Goal: Connect with others

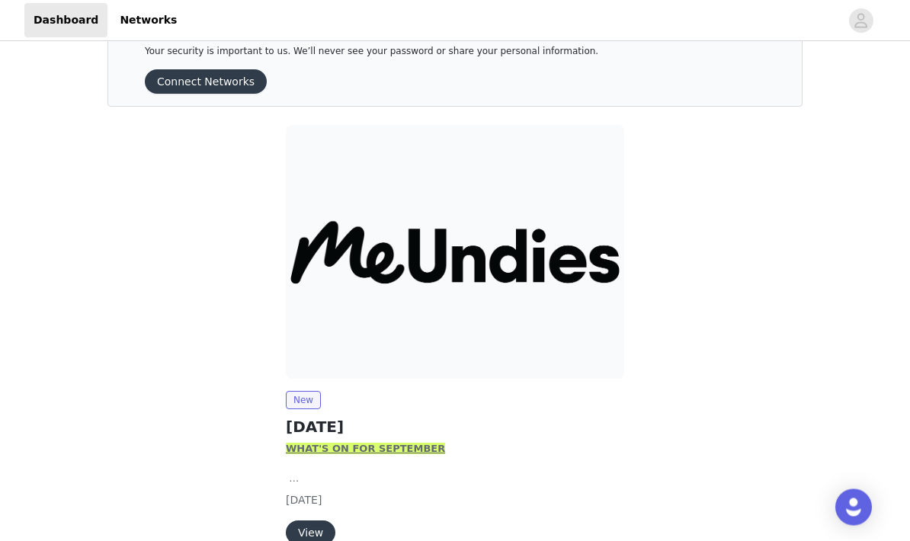
scroll to position [46, 0]
click at [220, 88] on button "Connect Networks" at bounding box center [206, 81] width 122 height 24
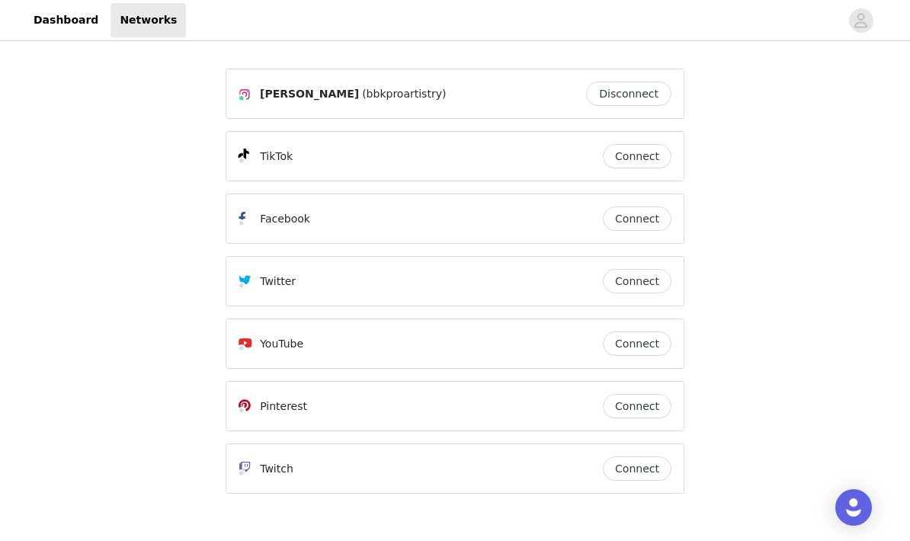
click at [647, 162] on button "Connect" at bounding box center [637, 156] width 69 height 24
click at [644, 223] on button "Connect" at bounding box center [637, 219] width 69 height 24
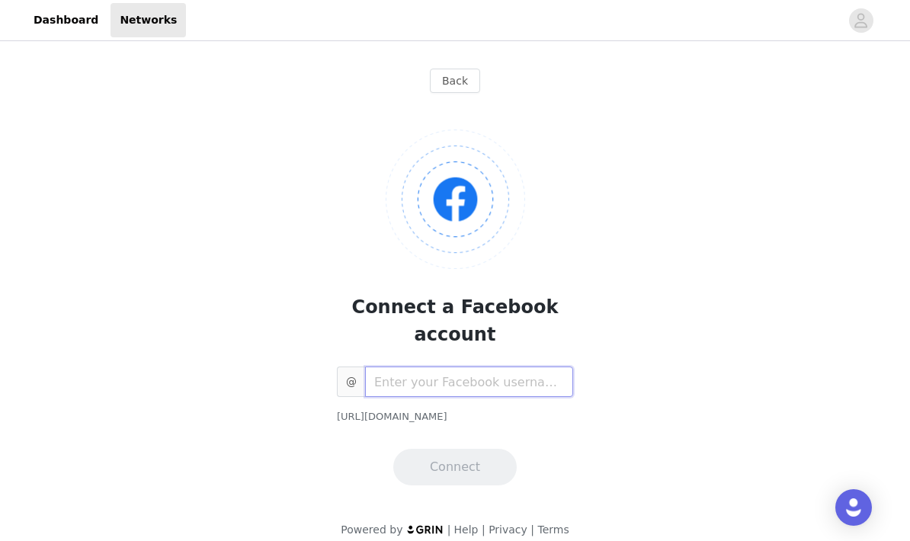
click at [541, 367] on input "text" at bounding box center [469, 382] width 208 height 31
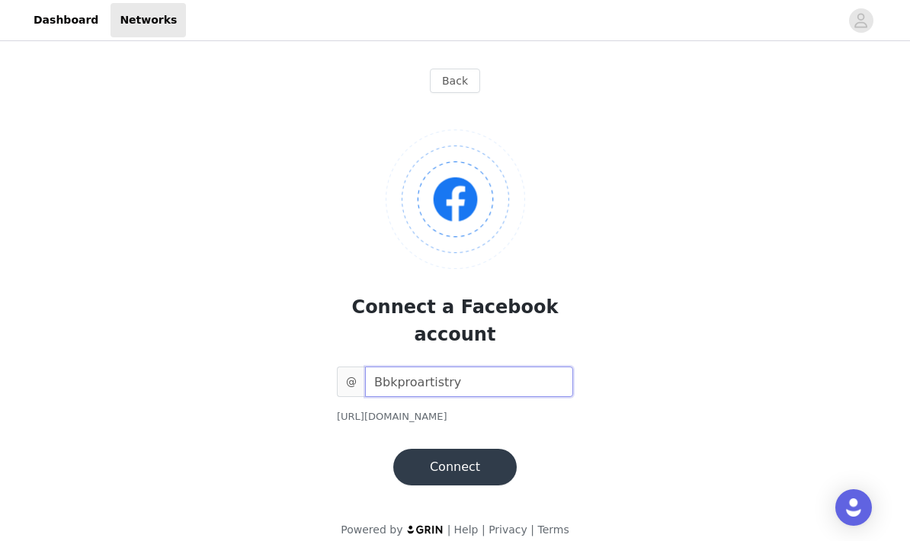
type input "Bbkproartistry"
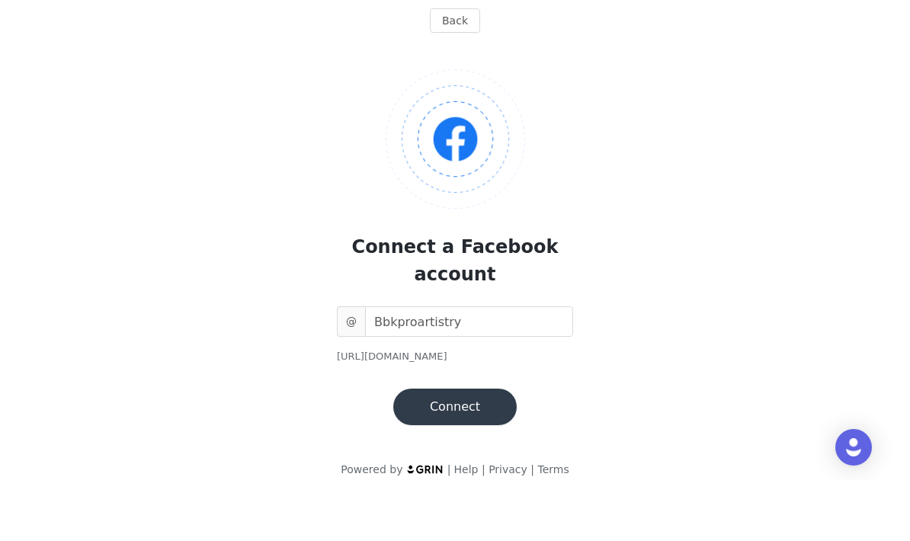
click at [474, 449] on button "Connect" at bounding box center [455, 467] width 124 height 37
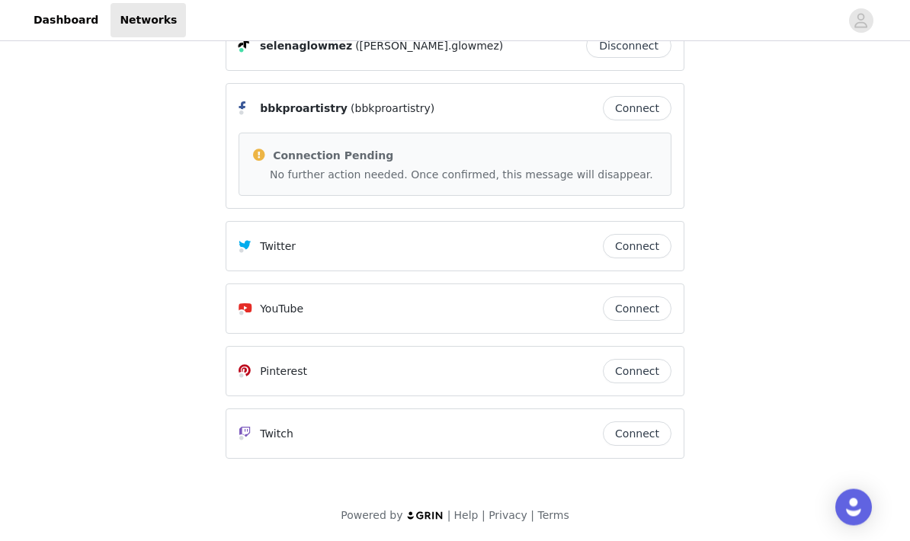
scroll to position [111, 0]
click at [658, 376] on button "Connect" at bounding box center [637, 370] width 69 height 24
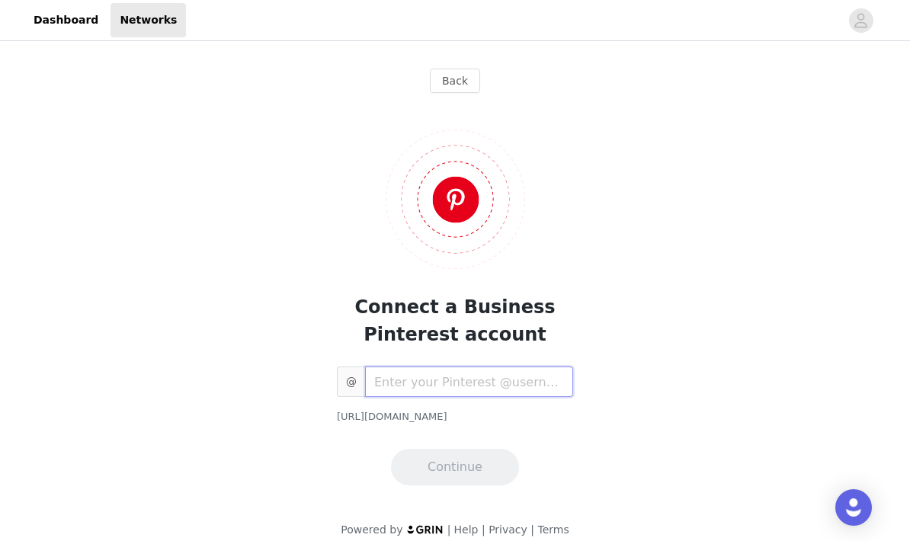
click at [494, 382] on input "text" at bounding box center [469, 382] width 208 height 31
type input "B"
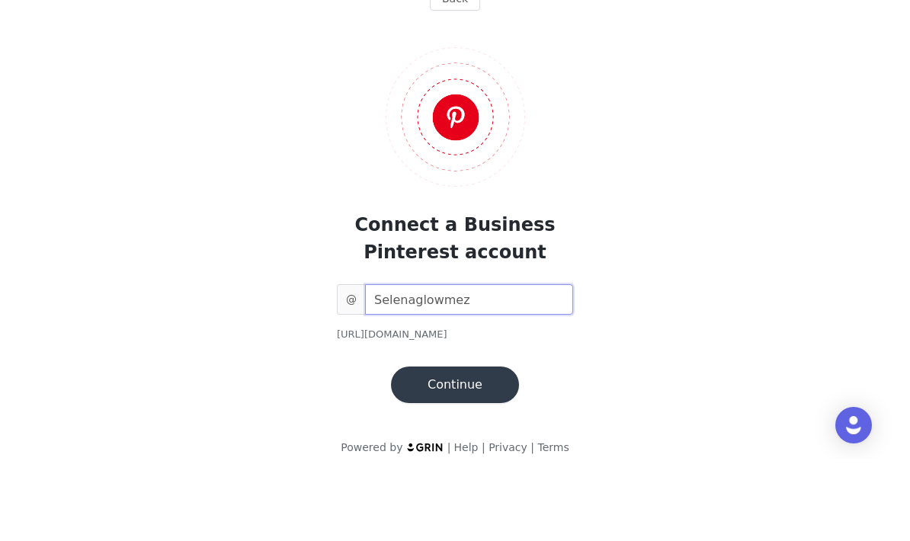
type input "Selenaglowmez"
click at [438, 449] on button "Continue" at bounding box center [455, 467] width 128 height 37
